Goal: Check status: Check status

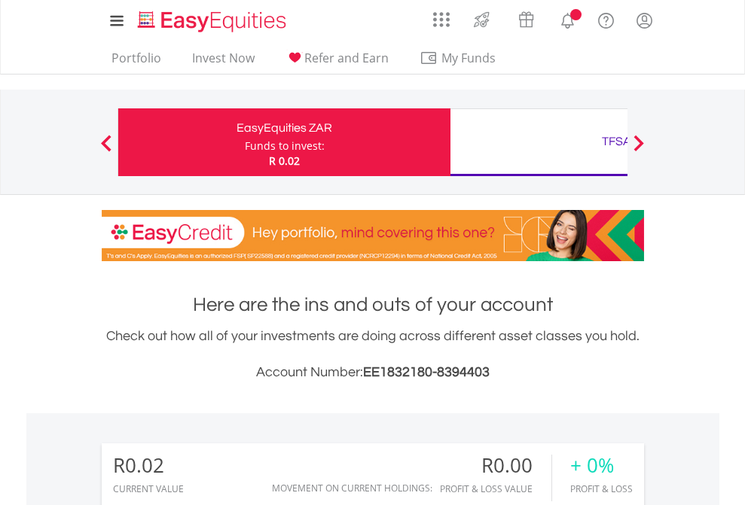
scroll to position [145, 237]
click at [245, 142] on div "Funds to invest:" at bounding box center [285, 146] width 80 height 15
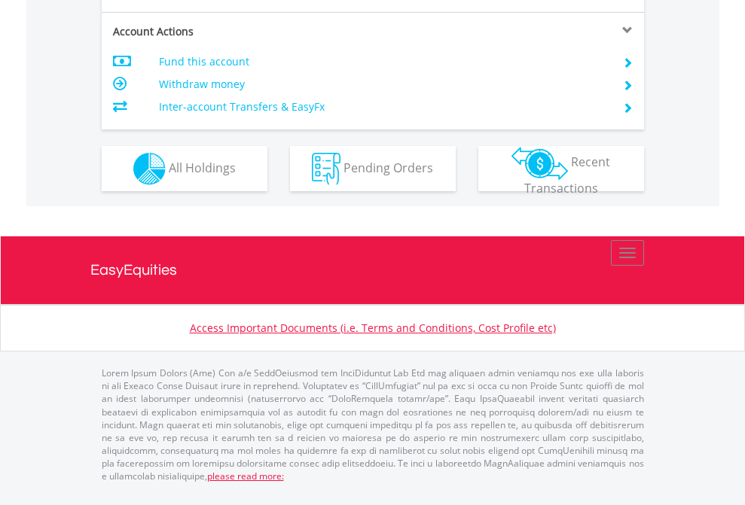
scroll to position [1414, 0]
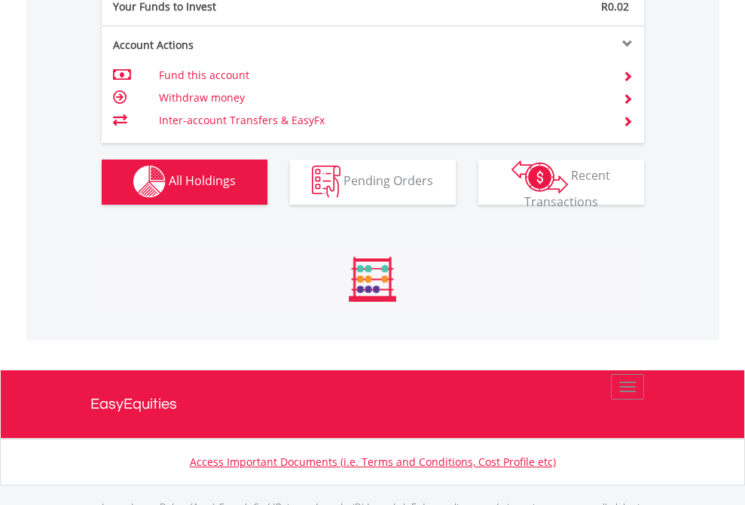
scroll to position [1491, 0]
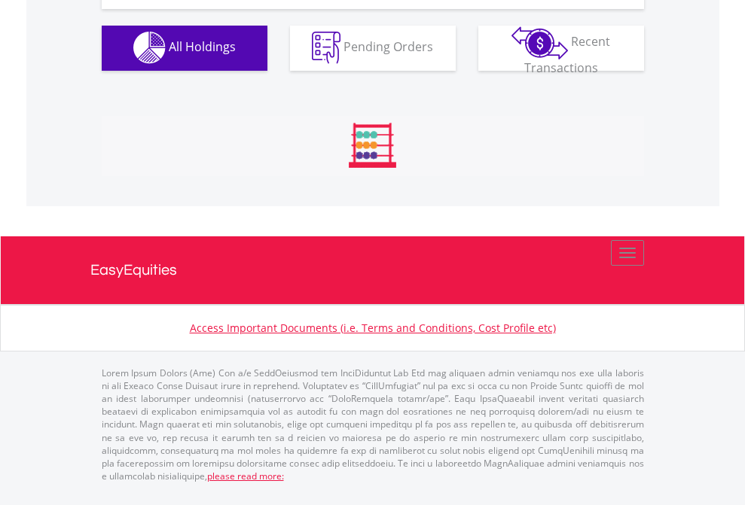
scroll to position [1491, 0]
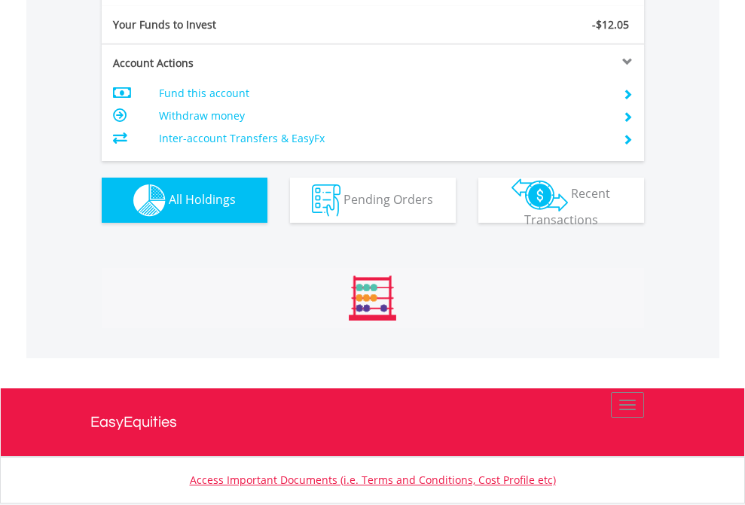
scroll to position [145, 237]
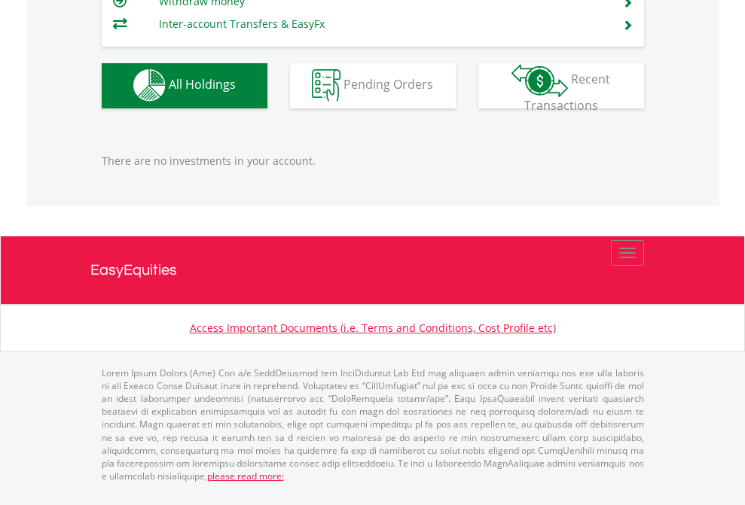
scroll to position [145, 237]
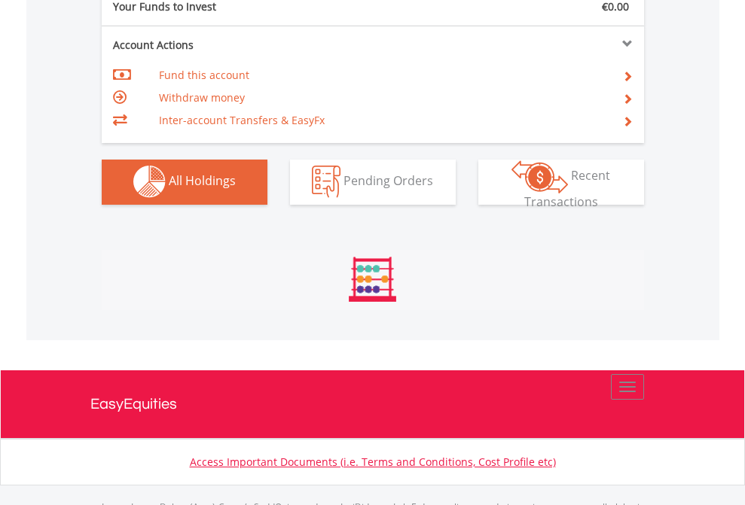
scroll to position [1491, 0]
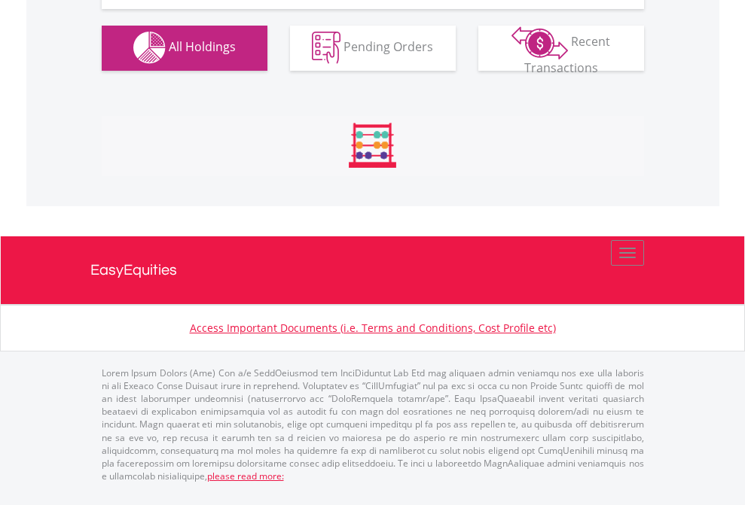
scroll to position [1491, 0]
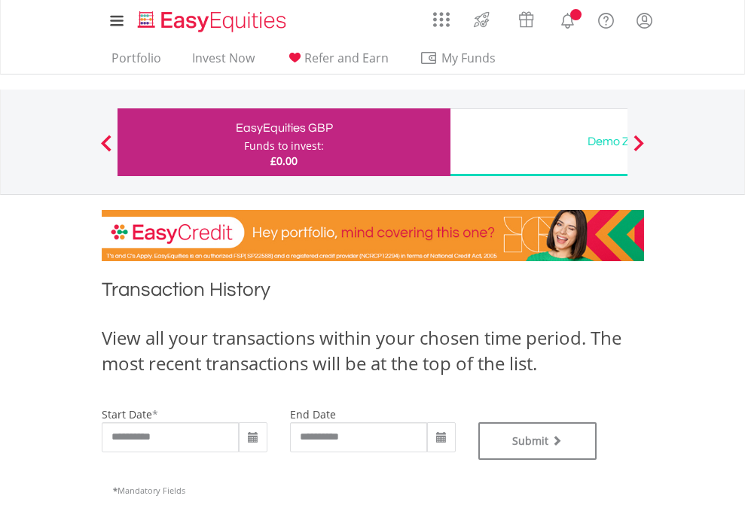
type input "**********"
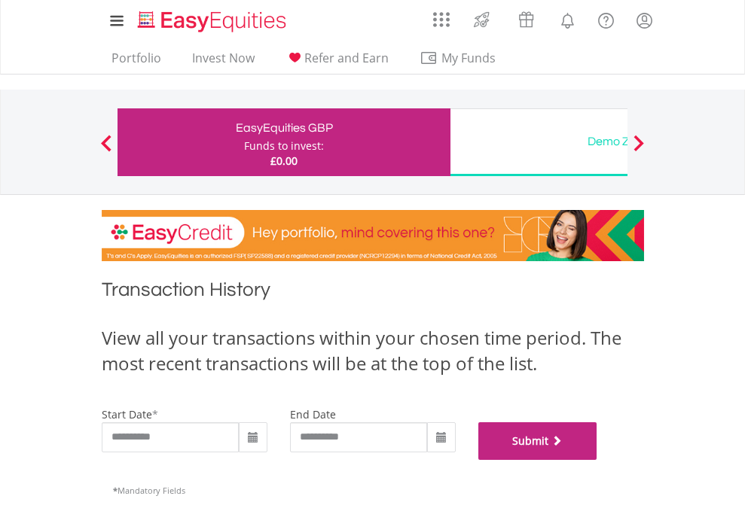
click at [597, 460] on button "Submit" at bounding box center [537, 442] width 119 height 38
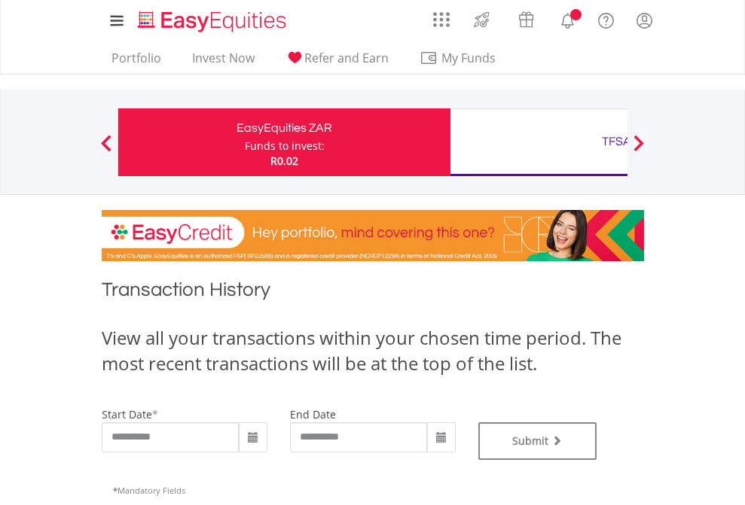
click at [539, 142] on div "TFSA" at bounding box center [616, 141] width 314 height 21
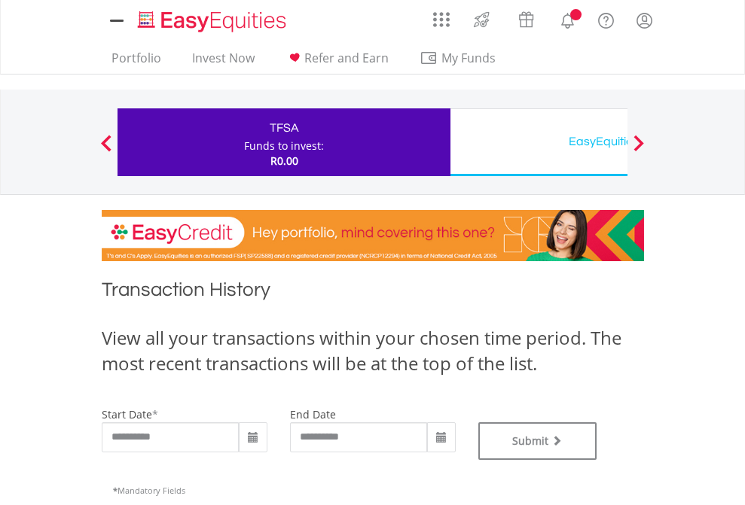
type input "**********"
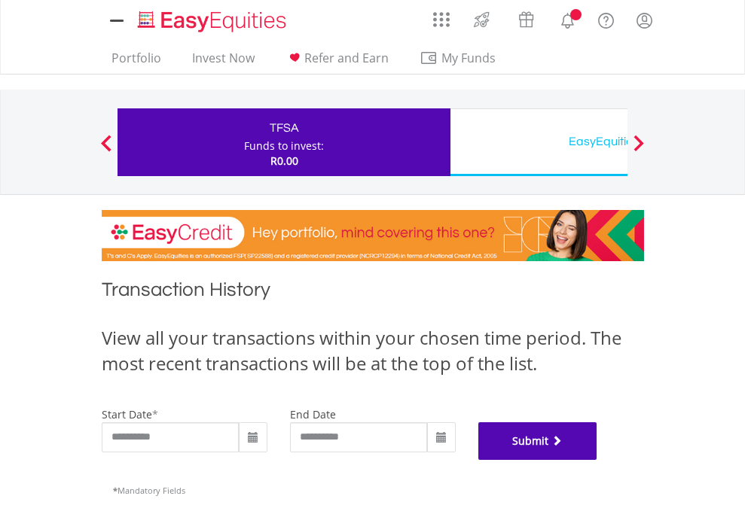
click at [597, 460] on button "Submit" at bounding box center [537, 442] width 119 height 38
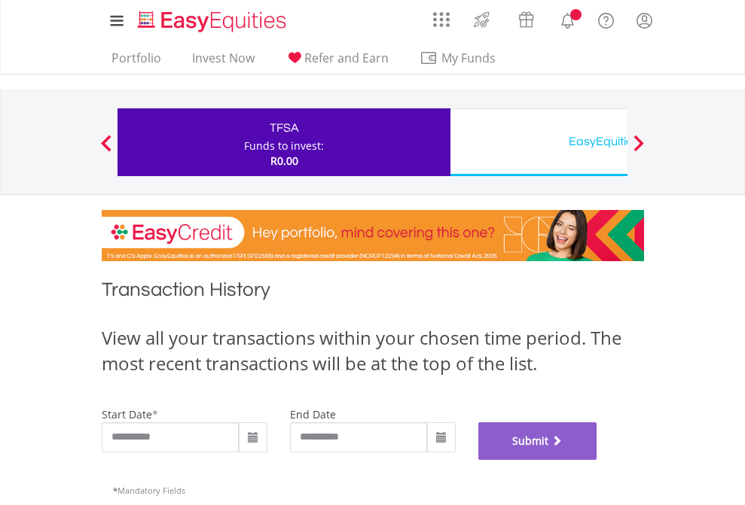
scroll to position [611, 0]
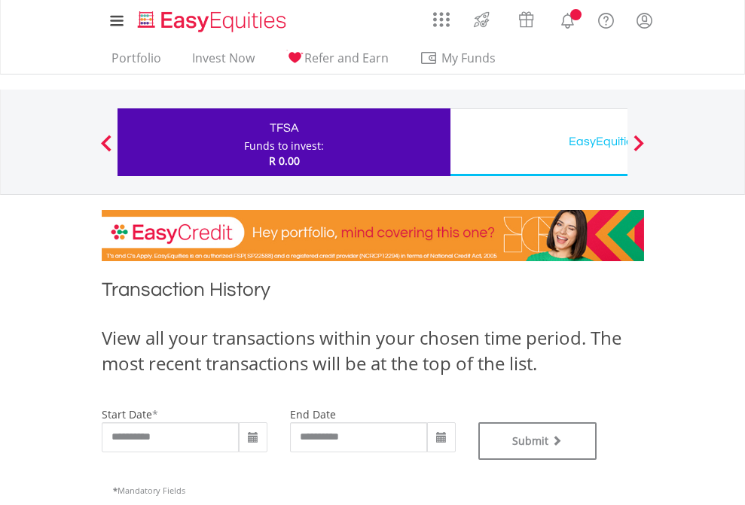
click at [539, 142] on div "EasyEquities USD" at bounding box center [616, 141] width 314 height 21
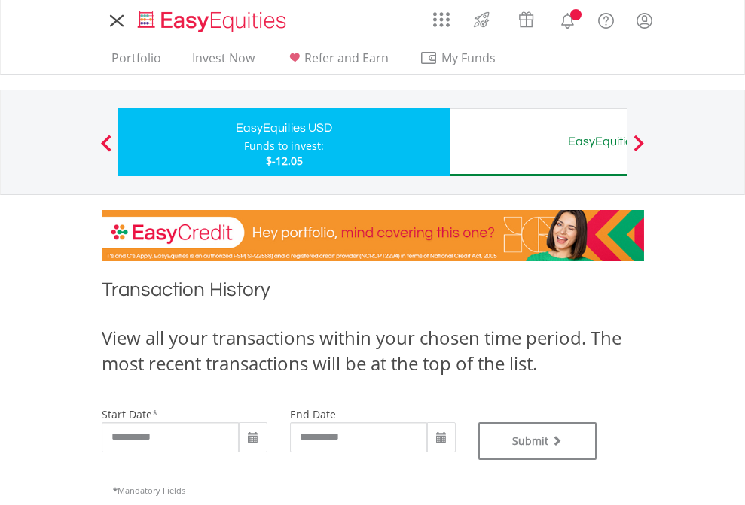
type input "**********"
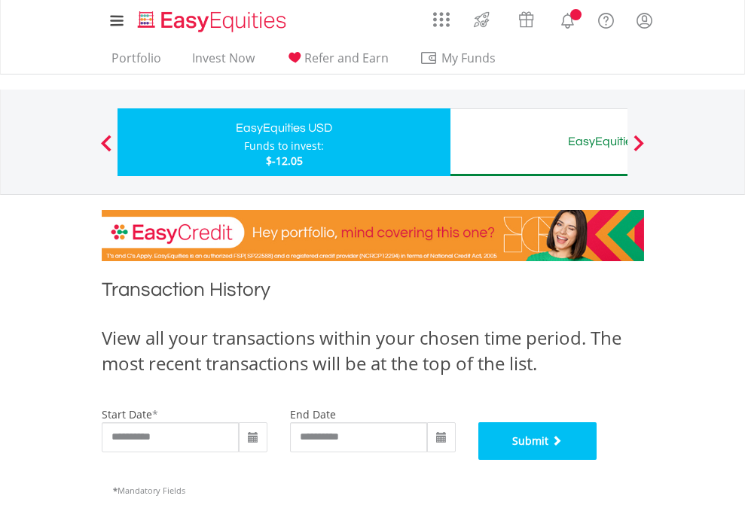
click at [597, 460] on button "Submit" at bounding box center [537, 442] width 119 height 38
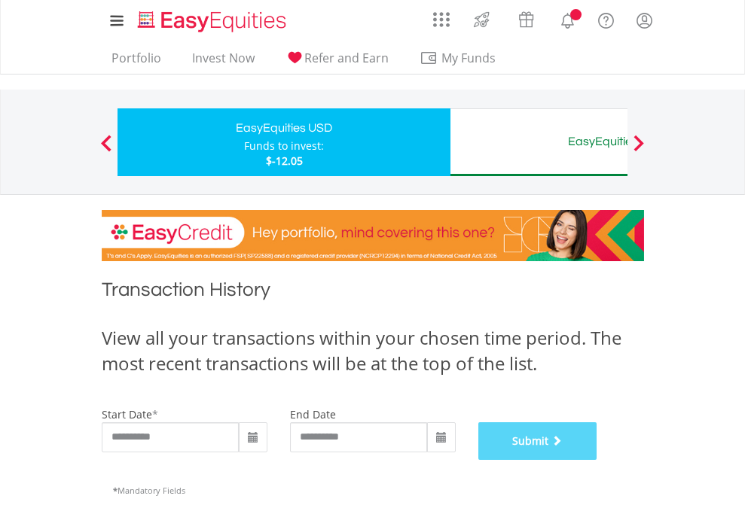
scroll to position [611, 0]
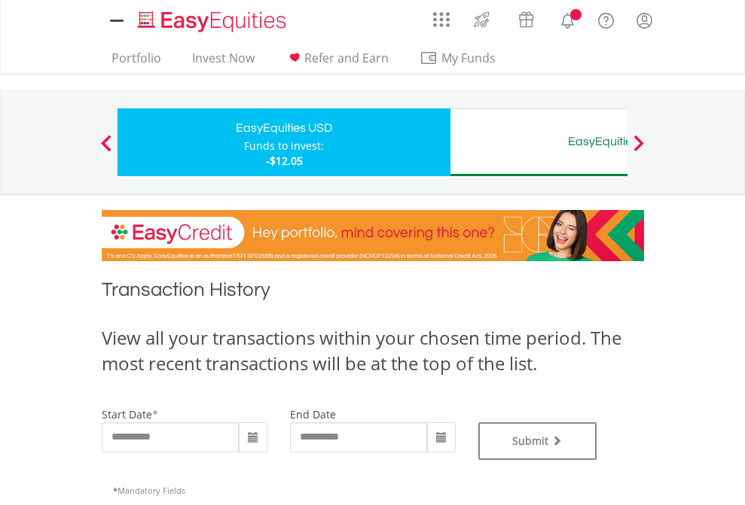
click at [539, 142] on div "EasyEquities AUD" at bounding box center [616, 141] width 314 height 21
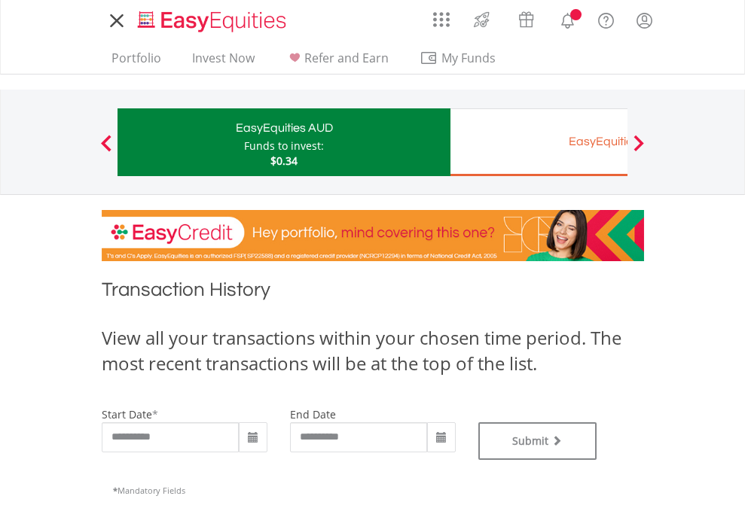
type input "**********"
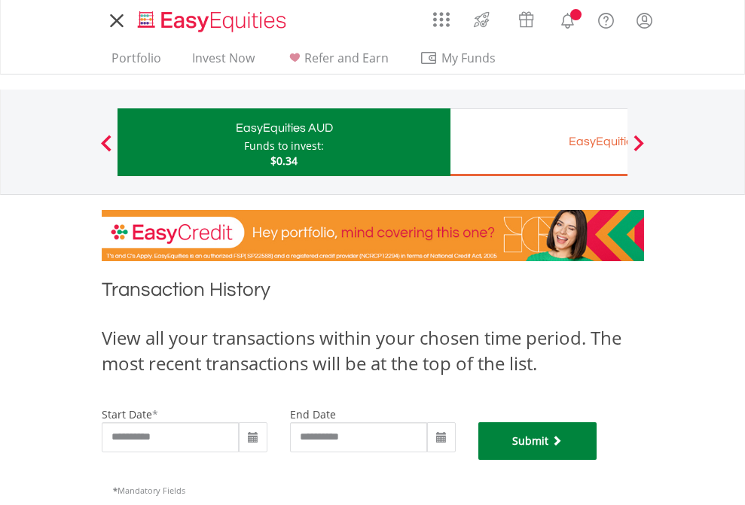
click at [597, 460] on button "Submit" at bounding box center [537, 442] width 119 height 38
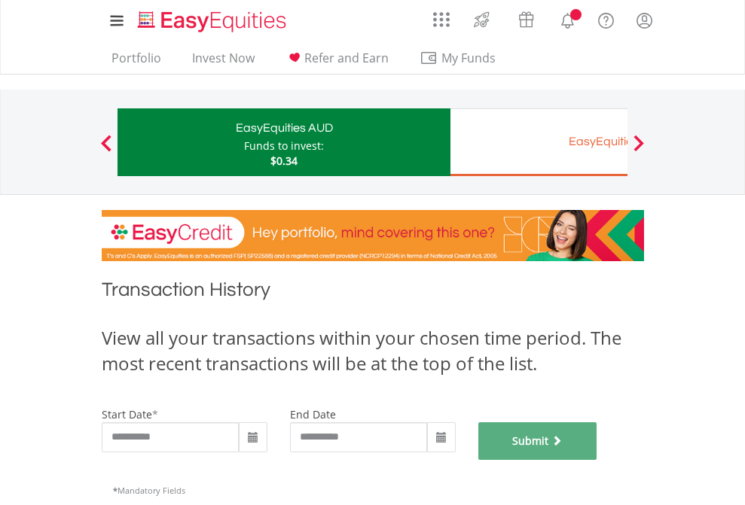
scroll to position [611, 0]
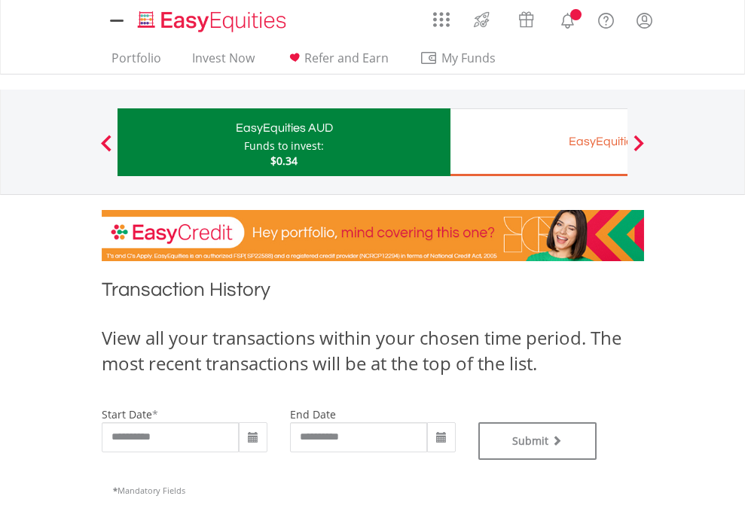
click at [539, 142] on div "EasyEquities EUR" at bounding box center [616, 141] width 314 height 21
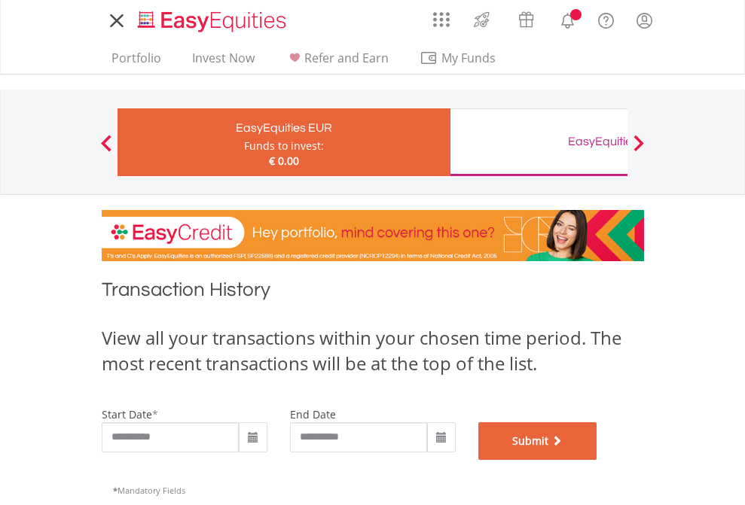
click at [597, 460] on button "Submit" at bounding box center [537, 442] width 119 height 38
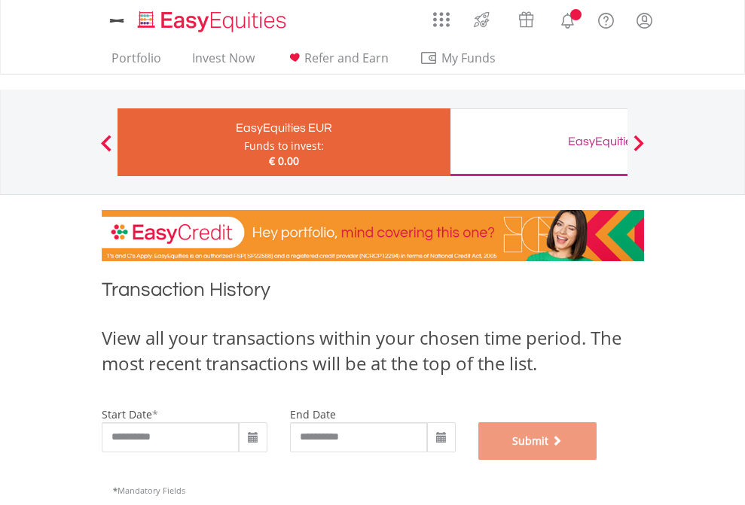
scroll to position [611, 0]
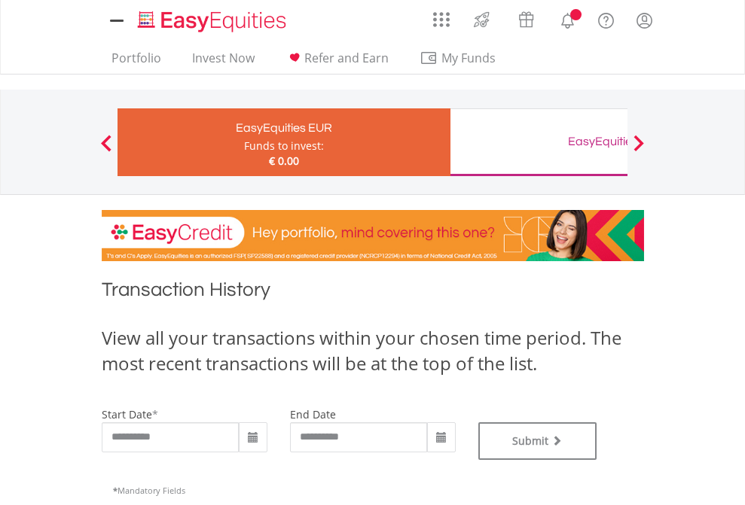
click at [539, 142] on div "EasyEquities GBP" at bounding box center [616, 141] width 314 height 21
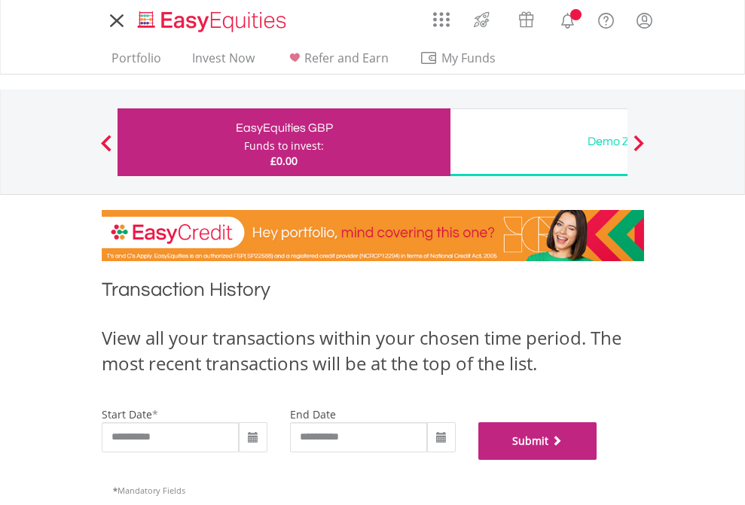
click at [597, 460] on button "Submit" at bounding box center [537, 442] width 119 height 38
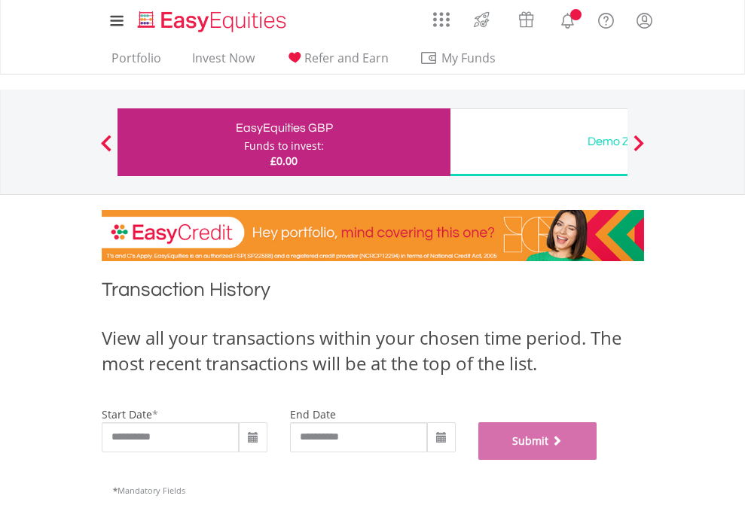
scroll to position [611, 0]
